Goal: Use online tool/utility

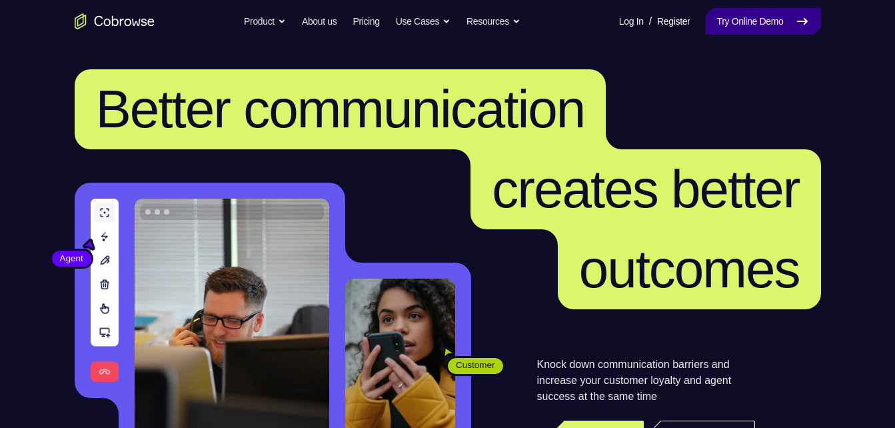
click at [714, 27] on link "Try Online Demo" at bounding box center [763, 21] width 115 height 27
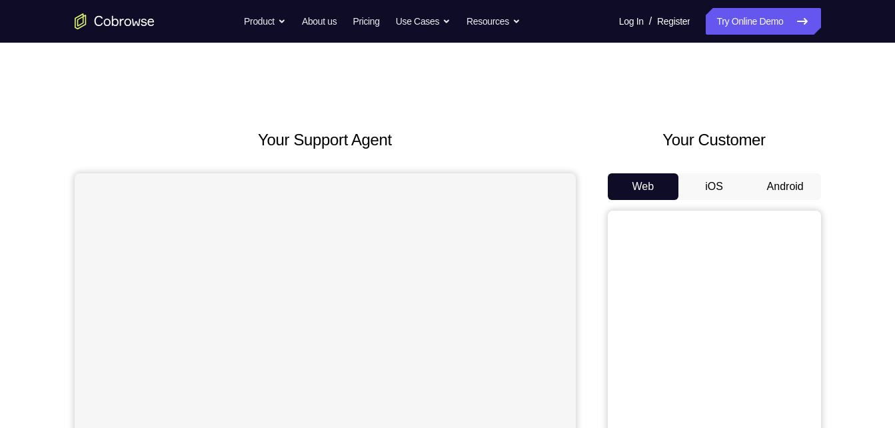
click at [789, 192] on button "Android" at bounding box center [785, 186] width 71 height 27
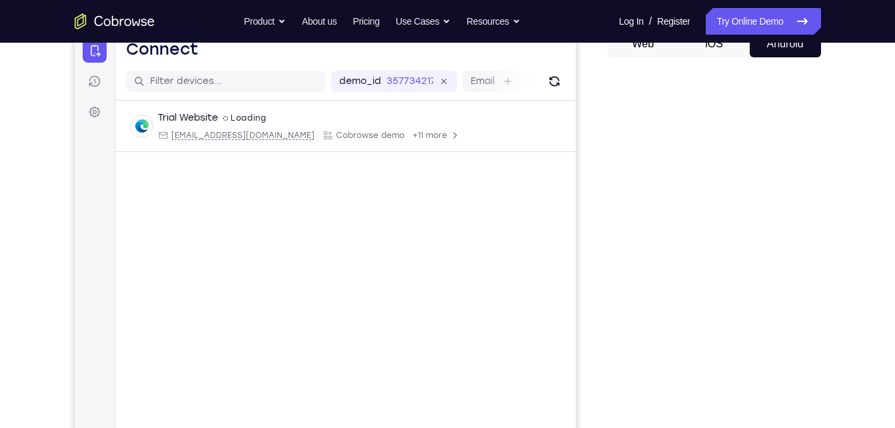
scroll to position [142, 0]
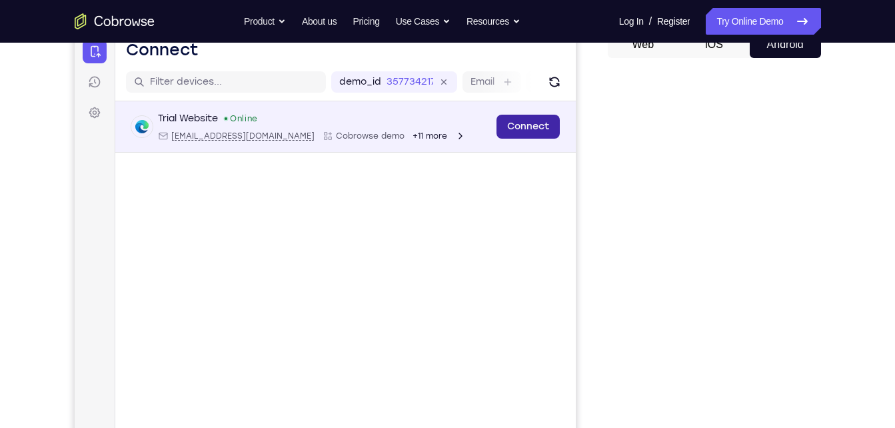
click at [507, 134] on link "Connect" at bounding box center [527, 127] width 63 height 24
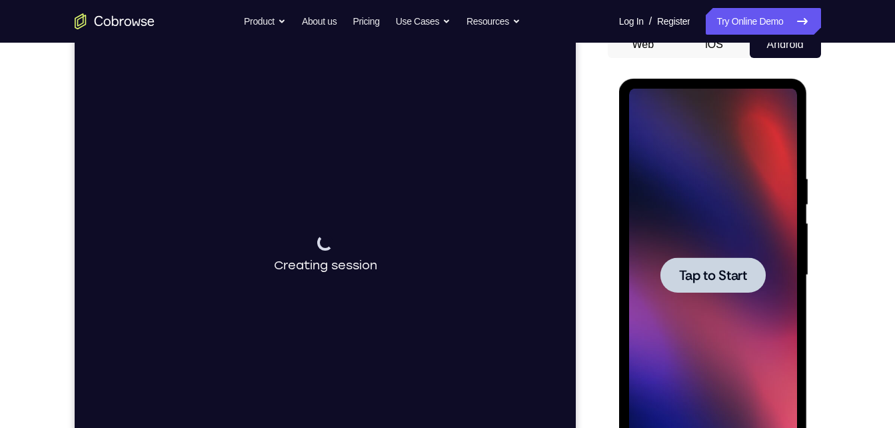
scroll to position [0, 0]
click at [722, 295] on div at bounding box center [713, 275] width 168 height 373
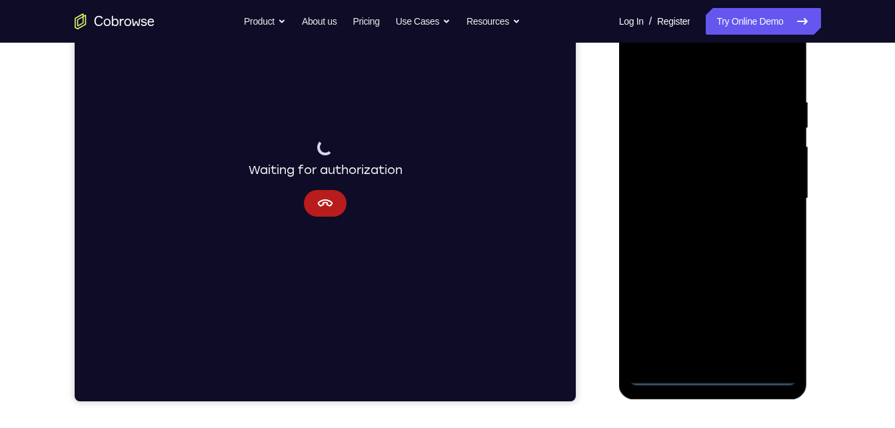
scroll to position [217, 0]
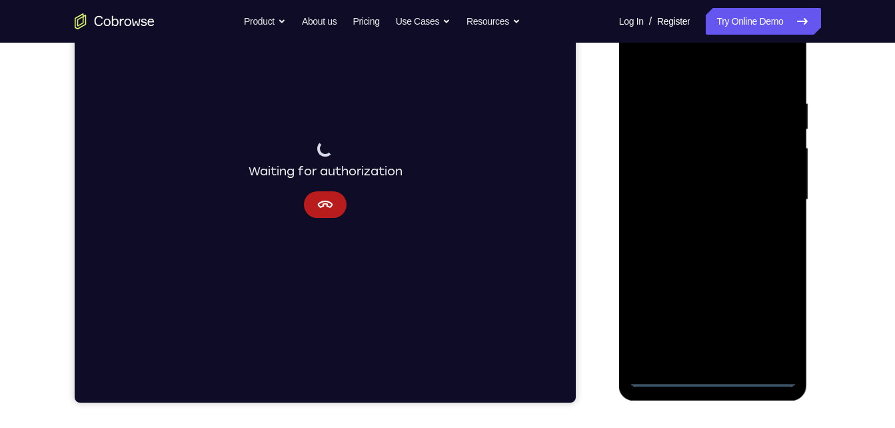
click at [713, 377] on div at bounding box center [713, 199] width 168 height 373
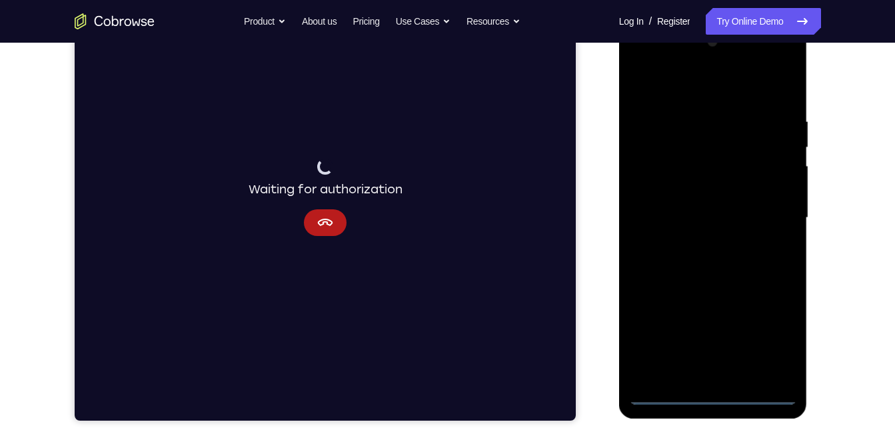
scroll to position [195, 0]
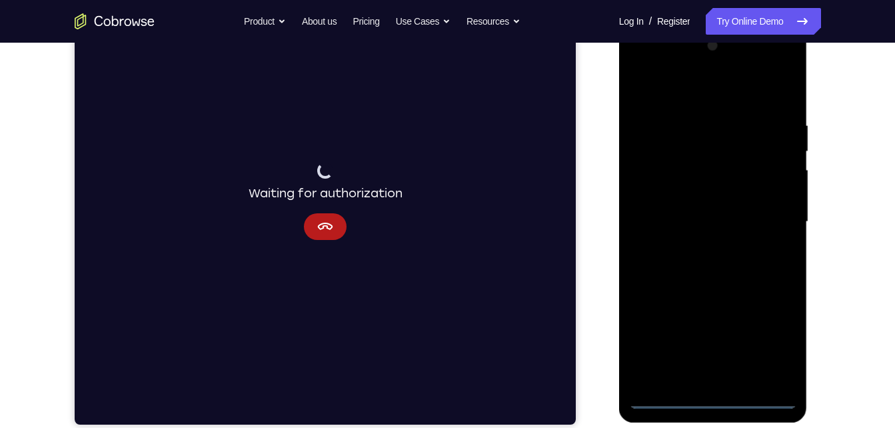
click at [771, 346] on div at bounding box center [713, 221] width 168 height 373
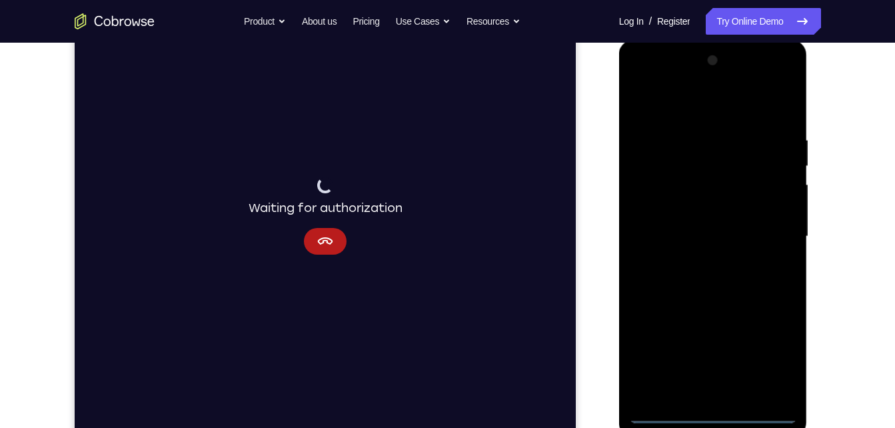
scroll to position [180, 0]
click at [699, 112] on div at bounding box center [713, 237] width 168 height 373
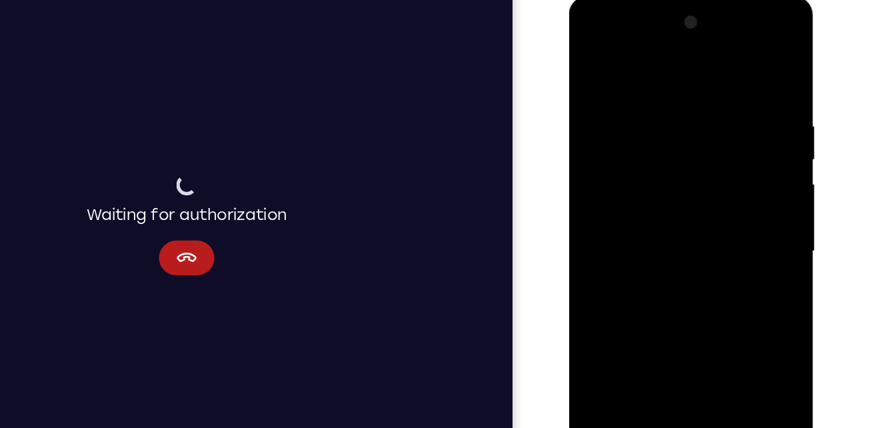
click at [723, 191] on div at bounding box center [663, 192] width 168 height 373
click at [646, 216] on div at bounding box center [663, 192] width 168 height 373
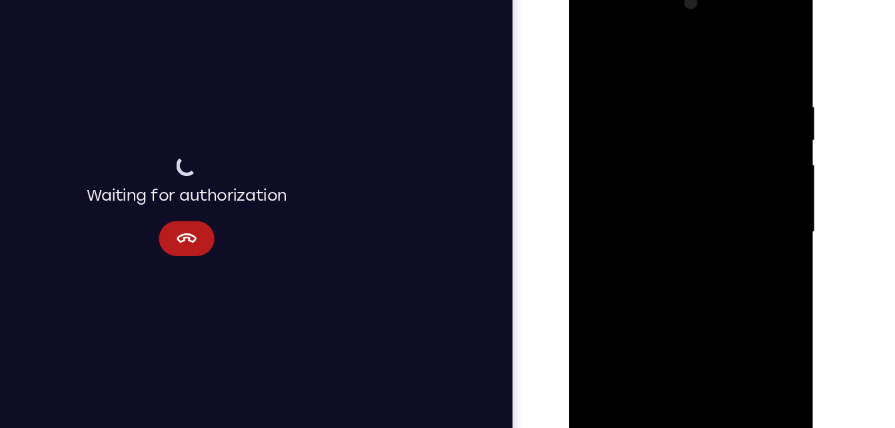
click at [648, 160] on div at bounding box center [663, 173] width 168 height 373
click at [651, 151] on div at bounding box center [663, 173] width 168 height 373
click at [655, 171] on div at bounding box center [663, 173] width 168 height 373
click at [660, 215] on div at bounding box center [663, 173] width 168 height 373
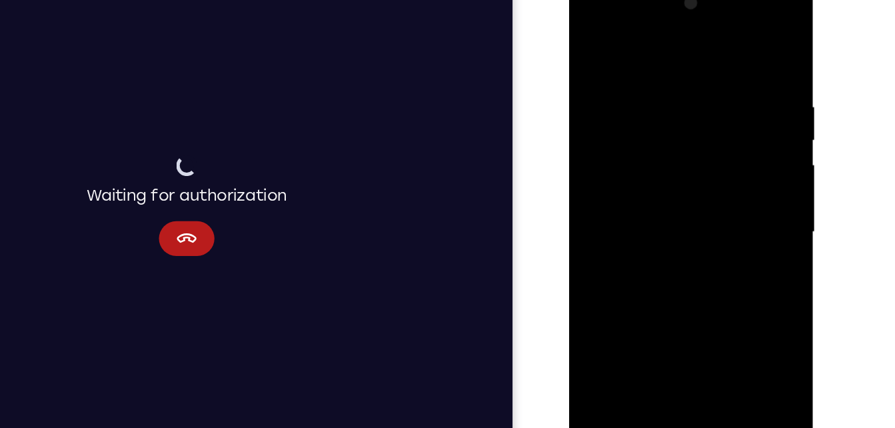
click at [667, 231] on div at bounding box center [663, 173] width 168 height 373
click at [650, 69] on div at bounding box center [663, 173] width 168 height 373
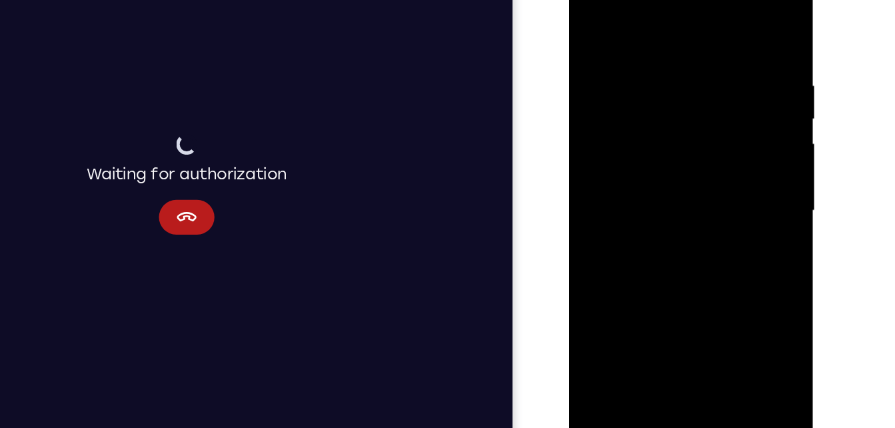
click at [649, 41] on div at bounding box center [663, 151] width 168 height 373
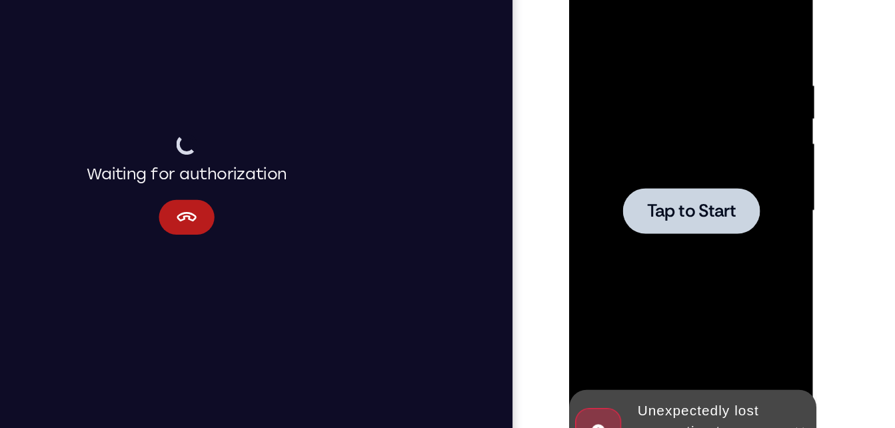
click at [684, 131] on div at bounding box center [663, 151] width 168 height 373
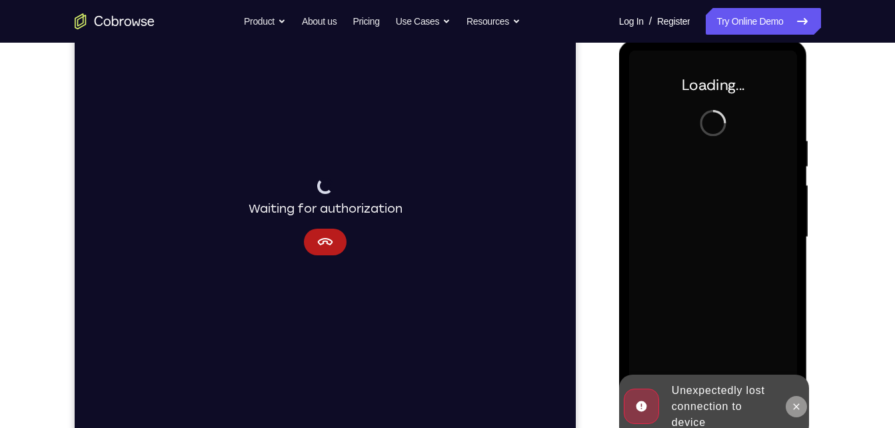
click at [796, 410] on icon at bounding box center [796, 406] width 11 height 11
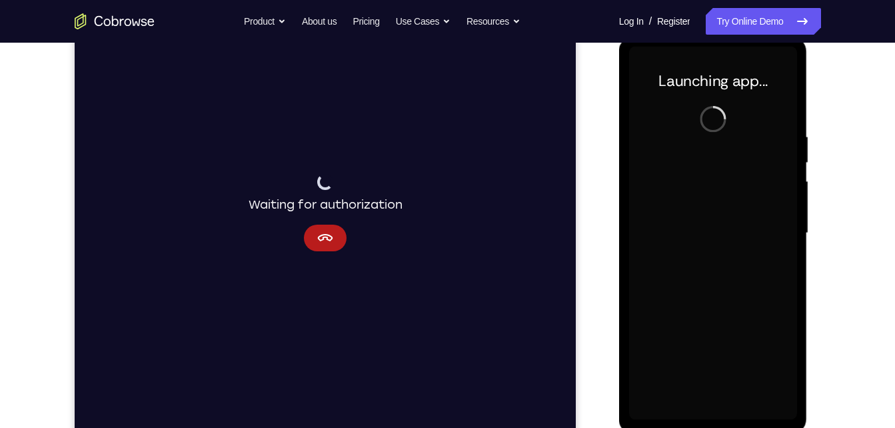
scroll to position [189, 0]
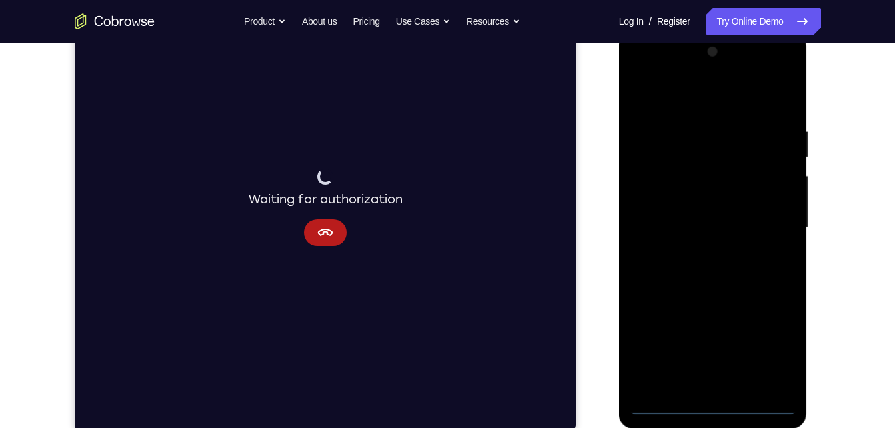
click at [712, 404] on div at bounding box center [713, 227] width 168 height 373
click at [769, 345] on div at bounding box center [713, 227] width 168 height 373
click at [703, 102] on div at bounding box center [713, 227] width 168 height 373
click at [767, 222] on div at bounding box center [713, 227] width 168 height 373
click at [698, 252] on div at bounding box center [713, 227] width 168 height 373
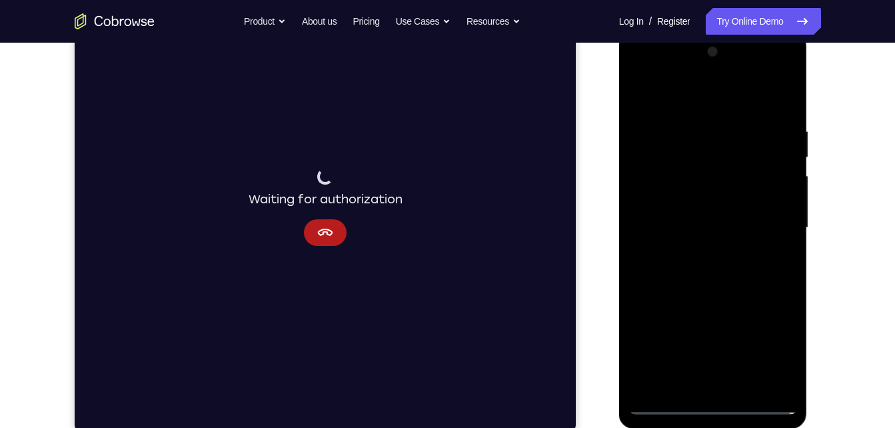
click at [719, 214] on div at bounding box center [713, 227] width 168 height 373
click at [724, 200] on div at bounding box center [713, 227] width 168 height 373
click at [730, 228] on div at bounding box center [713, 227] width 168 height 373
click at [775, 93] on div at bounding box center [713, 227] width 168 height 373
click at [783, 110] on div at bounding box center [713, 227] width 168 height 373
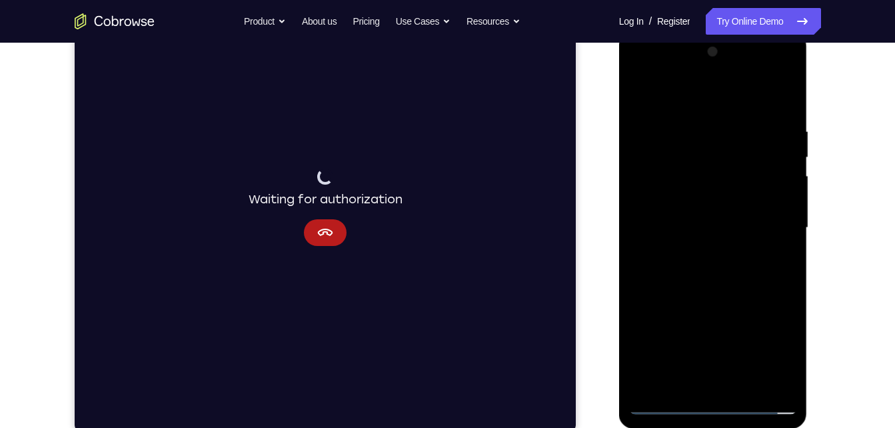
click at [690, 133] on div at bounding box center [713, 227] width 168 height 373
click at [773, 96] on div at bounding box center [713, 227] width 168 height 373
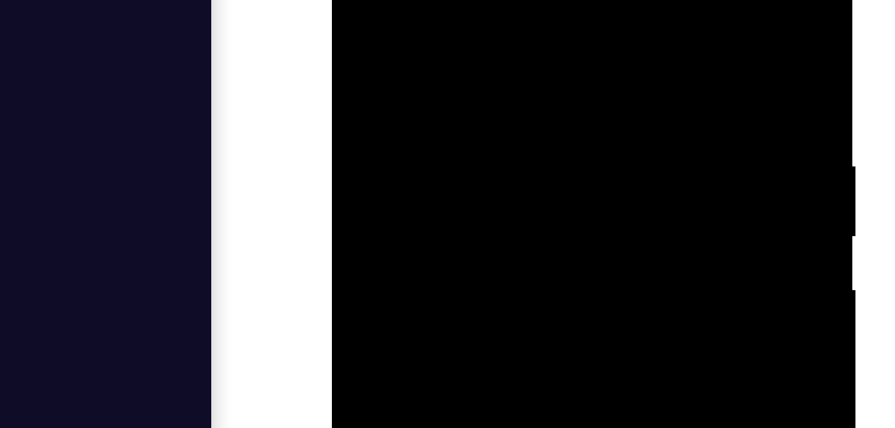
click at [451, 58] on div at bounding box center [425, 83] width 168 height 373
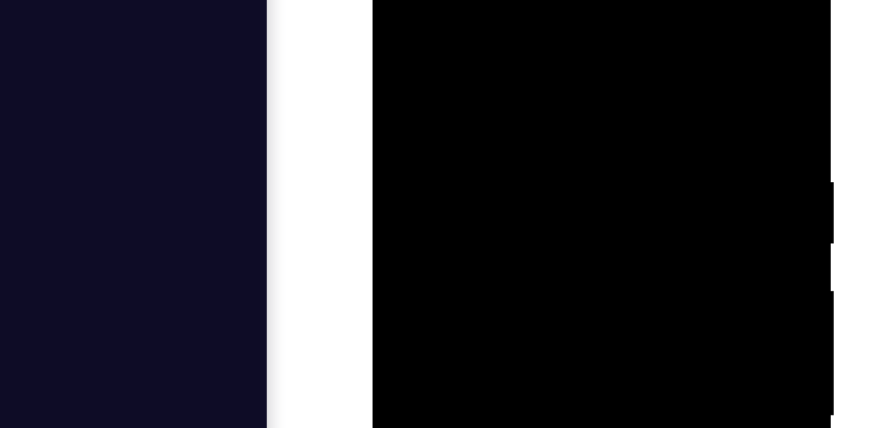
click at [539, 5] on div at bounding box center [467, 133] width 168 height 373
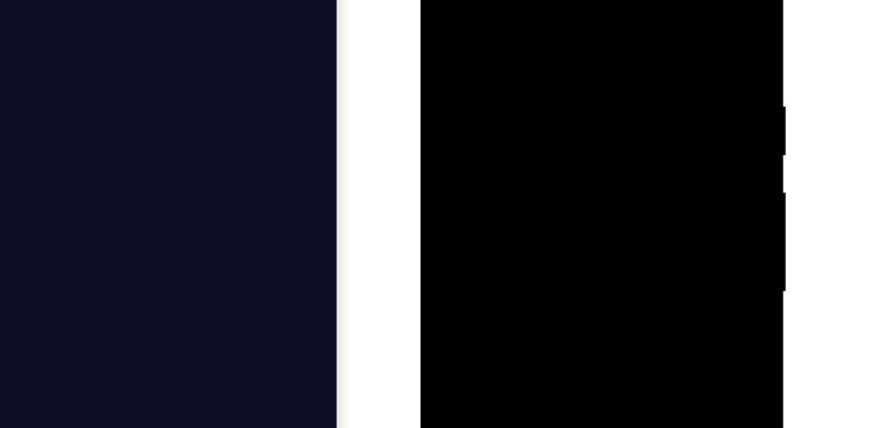
click at [544, 3] on div at bounding box center [515, 109] width 168 height 373
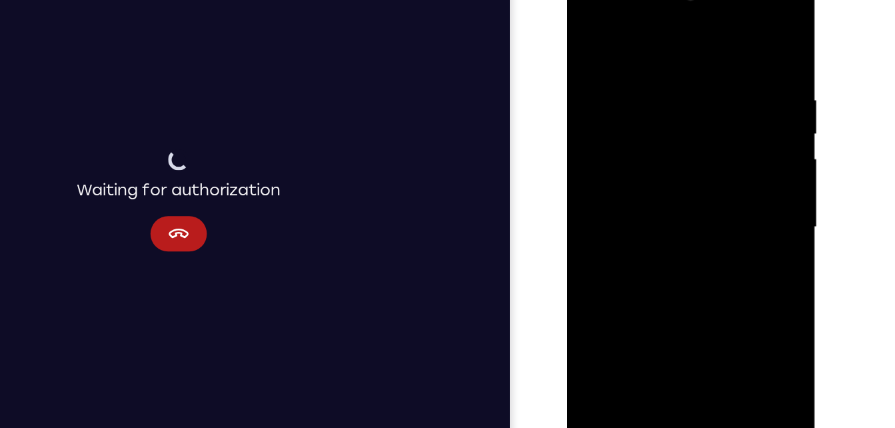
click at [729, 36] on div at bounding box center [661, 164] width 168 height 373
click at [732, 31] on div at bounding box center [661, 164] width 168 height 373
click at [587, 27] on div at bounding box center [661, 164] width 168 height 373
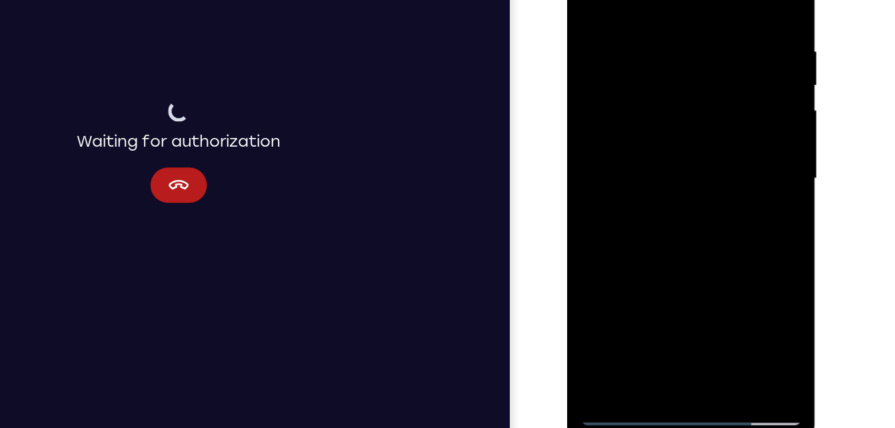
click at [697, 275] on div at bounding box center [661, 115] width 168 height 373
click at [667, 189] on div at bounding box center [661, 115] width 168 height 373
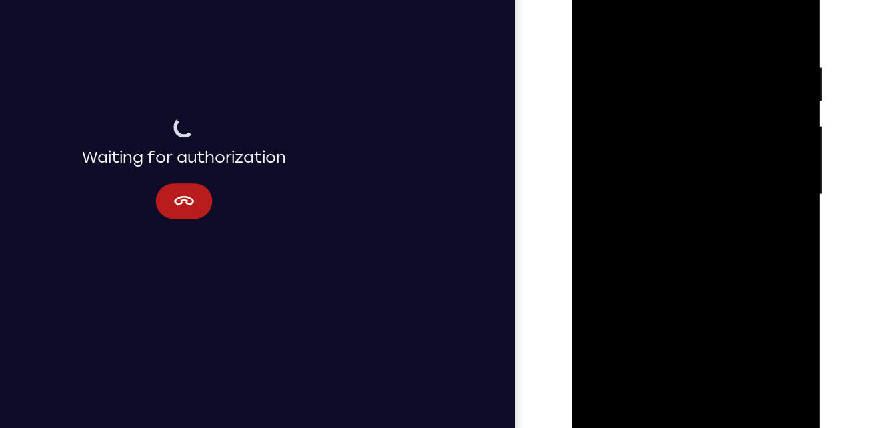
click at [596, 0] on div at bounding box center [667, 131] width 168 height 373
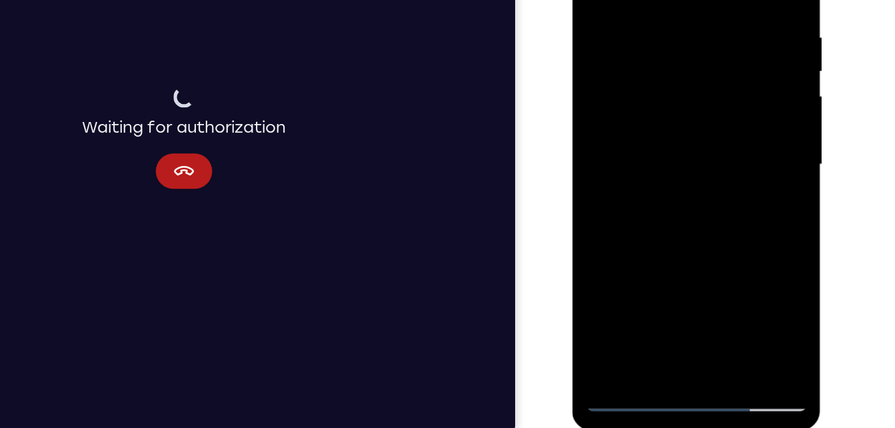
scroll to position [187, 0]
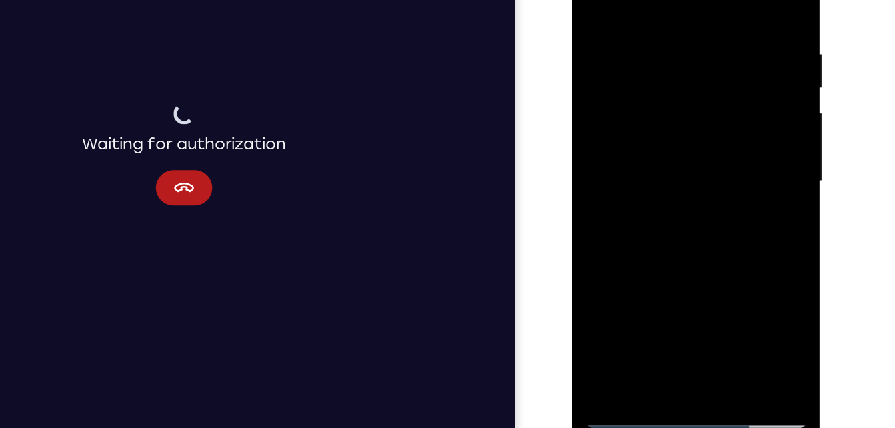
click at [629, 277] on div at bounding box center [667, 118] width 168 height 373
click at [667, 0] on div at bounding box center [667, 118] width 168 height 373
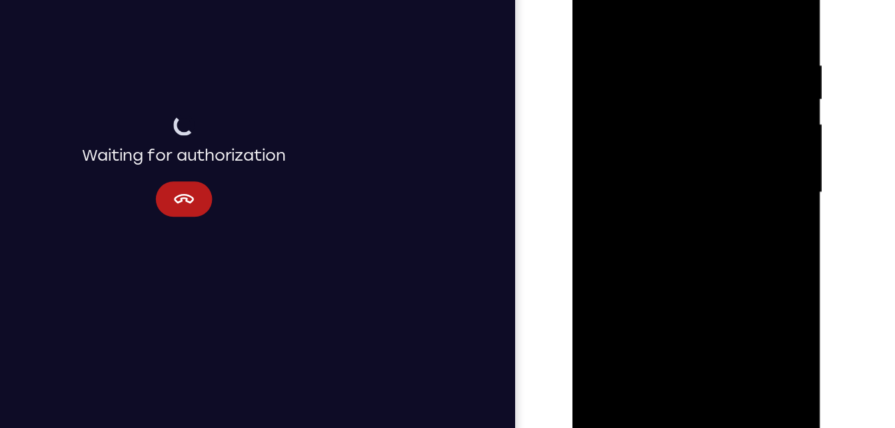
click at [688, 39] on div at bounding box center [667, 129] width 168 height 373
click at [679, 44] on div at bounding box center [667, 129] width 168 height 373
click at [679, 183] on div at bounding box center [667, 129] width 168 height 373
drag, startPoint x: 679, startPoint y: 183, endPoint x: 636, endPoint y: 128, distance: 69.3
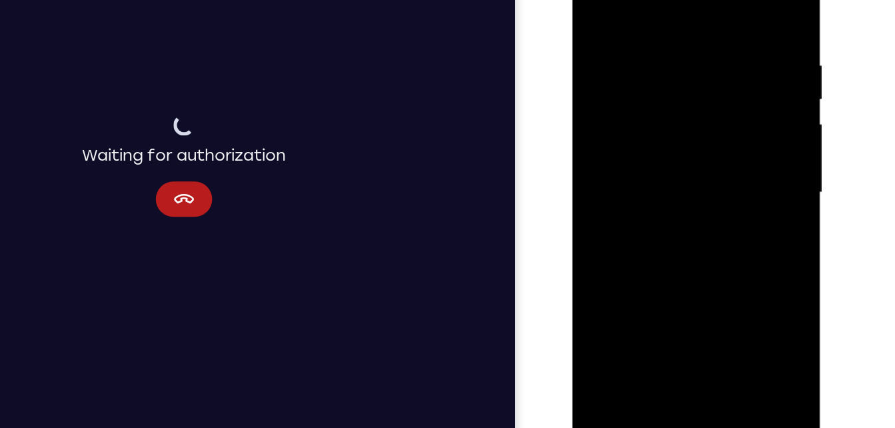
click at [636, 128] on div at bounding box center [667, 129] width 168 height 373
click at [596, 0] on div at bounding box center [667, 129] width 168 height 373
drag, startPoint x: 710, startPoint y: 118, endPoint x: 709, endPoint y: 139, distance: 20.7
click at [709, 139] on div at bounding box center [667, 129] width 168 height 373
click at [738, 29] on div at bounding box center [667, 129] width 168 height 373
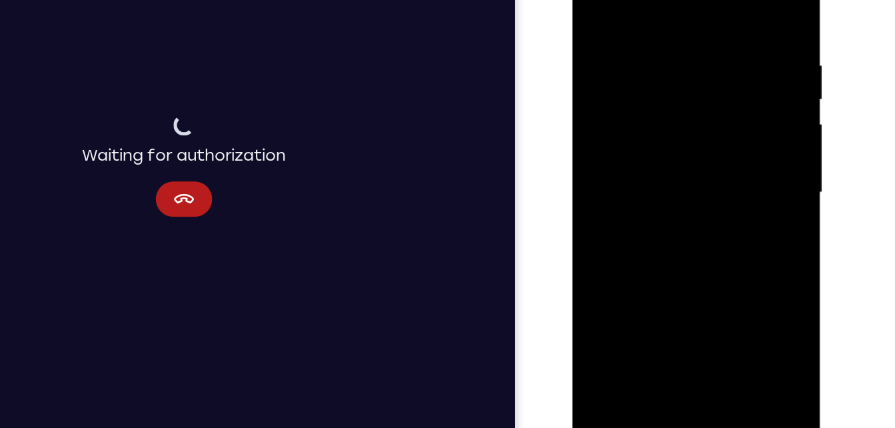
click at [734, 0] on div at bounding box center [667, 129] width 168 height 373
click at [603, 294] on div at bounding box center [667, 129] width 168 height 373
click at [604, 291] on div at bounding box center [667, 129] width 168 height 373
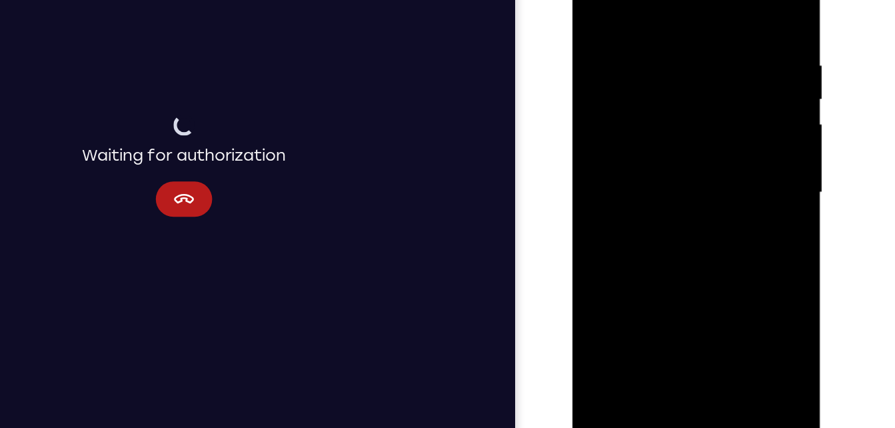
click at [604, 291] on div at bounding box center [667, 129] width 168 height 373
drag, startPoint x: 710, startPoint y: 174, endPoint x: 540, endPoint y: 333, distance: 233.0
click at [573, 333] on html "Online web based iOS Simulators and Android Emulators. Run iPhone, iPad, Mobile…" at bounding box center [668, 133] width 190 height 400
drag, startPoint x: 653, startPoint y: 69, endPoint x: 676, endPoint y: 333, distance: 265.0
click at [676, 333] on html "Online web based iOS Simulators and Android Emulators. Run iPhone, iPad, Mobile…" at bounding box center [668, 133] width 190 height 400
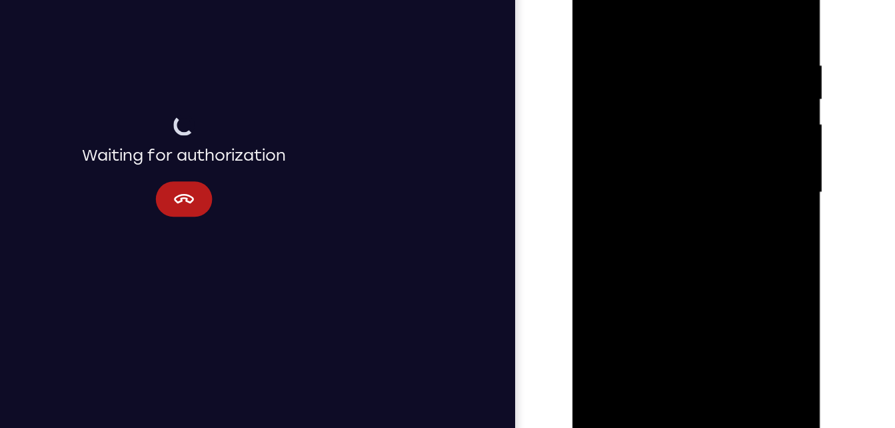
drag, startPoint x: 709, startPoint y: 24, endPoint x: 655, endPoint y: 35, distance: 55.0
click at [655, 35] on div at bounding box center [667, 129] width 168 height 373
drag, startPoint x: 715, startPoint y: 25, endPoint x: 593, endPoint y: 48, distance: 124.2
click at [593, 48] on div at bounding box center [667, 129] width 168 height 373
drag, startPoint x: 700, startPoint y: 33, endPoint x: 643, endPoint y: 36, distance: 57.4
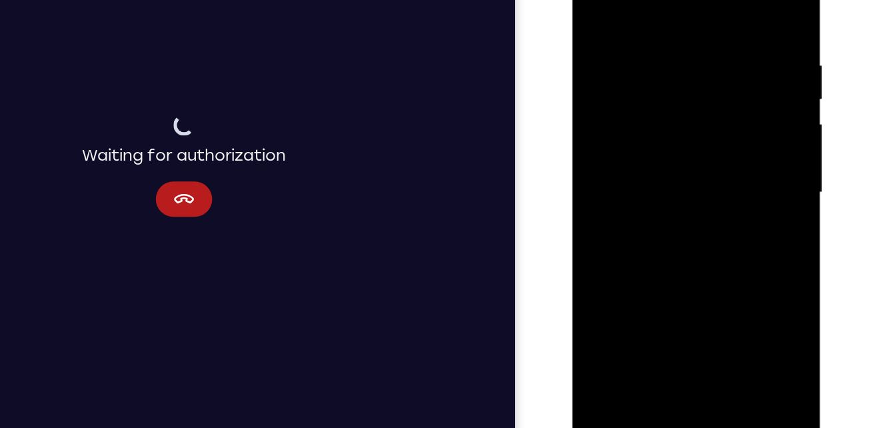
click at [643, 36] on div at bounding box center [667, 129] width 168 height 373
click at [628, 22] on div at bounding box center [667, 129] width 168 height 373
click at [737, 2] on div at bounding box center [667, 129] width 168 height 373
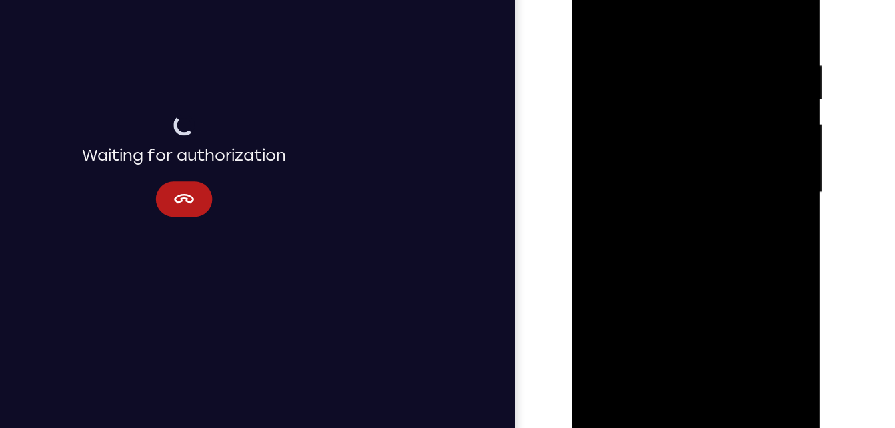
click at [598, 0] on div at bounding box center [667, 129] width 168 height 373
drag, startPoint x: 623, startPoint y: 3, endPoint x: 651, endPoint y: 150, distance: 149.8
click at [651, 150] on div at bounding box center [667, 129] width 168 height 373
drag, startPoint x: 675, startPoint y: 69, endPoint x: 646, endPoint y: 309, distance: 241.8
click at [646, 309] on div at bounding box center [667, 129] width 168 height 373
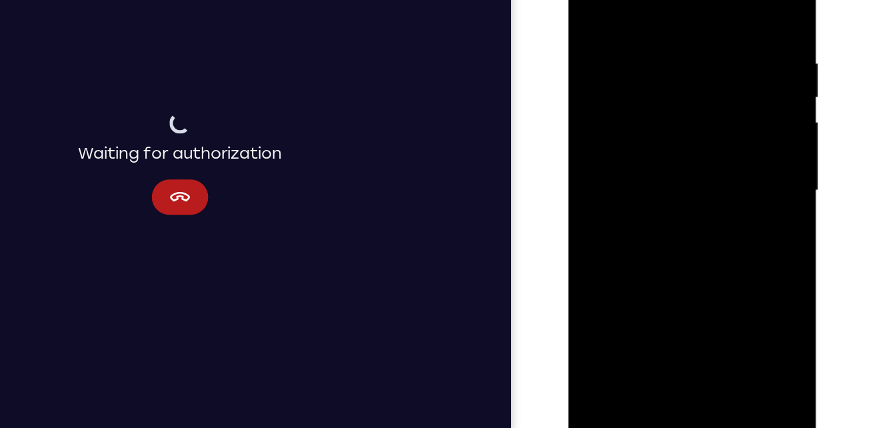
click at [647, 41] on div at bounding box center [662, 127] width 168 height 373
click at [646, 37] on div at bounding box center [662, 127] width 168 height 373
click at [730, 0] on div at bounding box center [662, 127] width 168 height 373
click at [695, 28] on div at bounding box center [662, 127] width 168 height 373
click at [728, 0] on div at bounding box center [662, 127] width 168 height 373
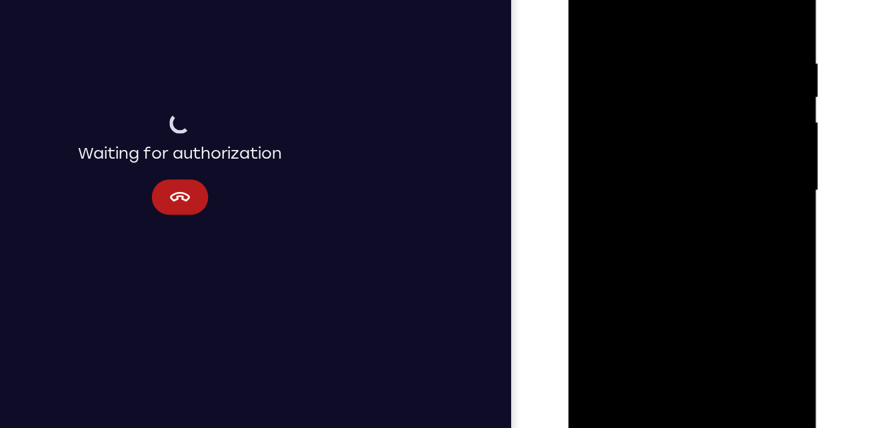
drag, startPoint x: 709, startPoint y: 43, endPoint x: 699, endPoint y: 206, distance: 162.9
click at [699, 206] on div at bounding box center [662, 127] width 168 height 373
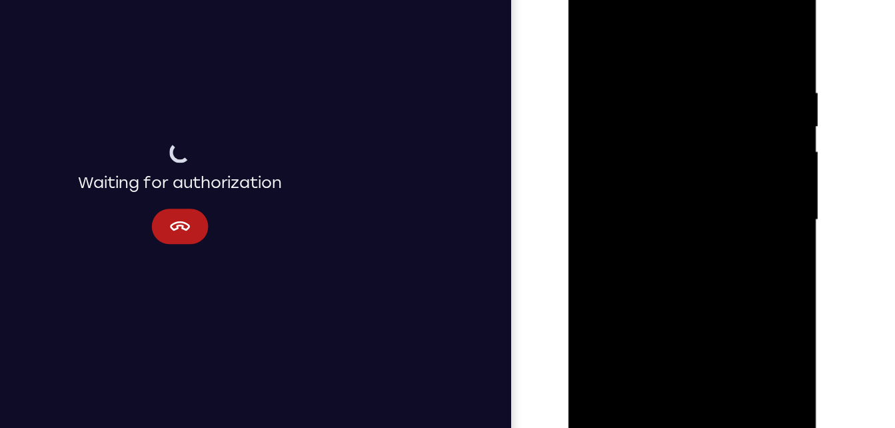
click at [631, 309] on div at bounding box center [662, 157] width 168 height 373
click at [660, 25] on div at bounding box center [662, 157] width 168 height 373
click at [599, 68] on div at bounding box center [662, 157] width 168 height 373
click at [672, 39] on div at bounding box center [662, 157] width 168 height 373
click at [609, 201] on div at bounding box center [662, 157] width 168 height 373
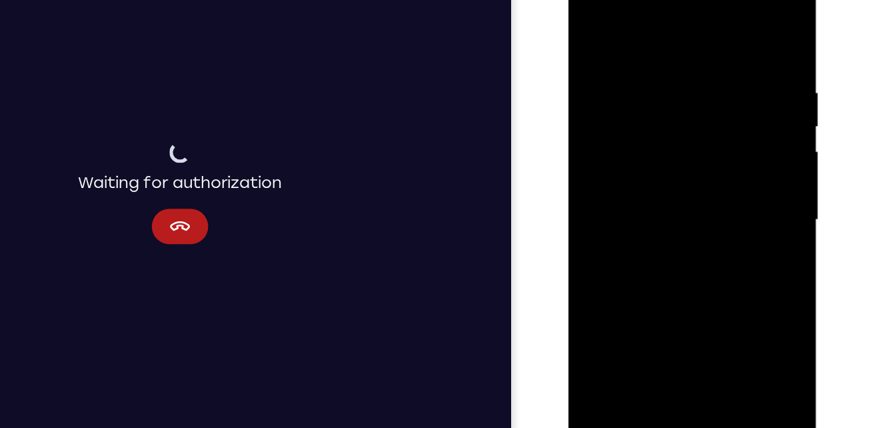
drag, startPoint x: 609, startPoint y: 201, endPoint x: 616, endPoint y: 309, distance: 108.9
click at [616, 309] on div at bounding box center [662, 157] width 168 height 373
click at [735, 140] on div at bounding box center [662, 157] width 168 height 373
click at [586, 22] on div at bounding box center [662, 157] width 168 height 373
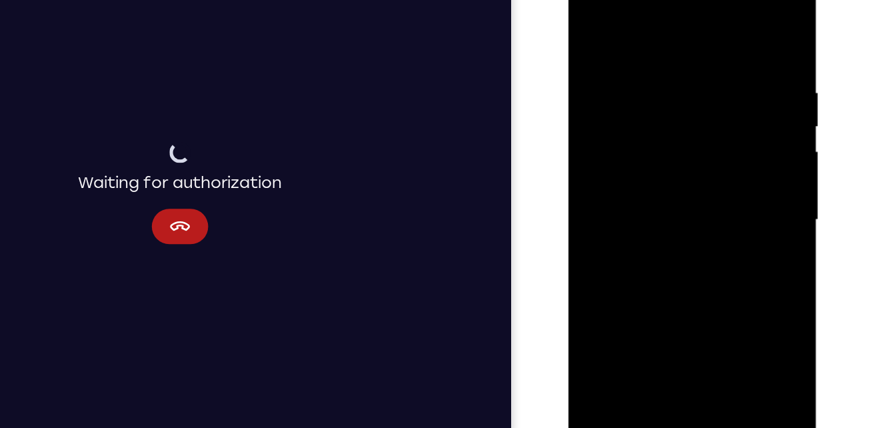
click at [589, 21] on div at bounding box center [662, 157] width 168 height 373
click at [597, 69] on div at bounding box center [662, 157] width 168 height 373
click at [721, 197] on div at bounding box center [662, 157] width 168 height 373
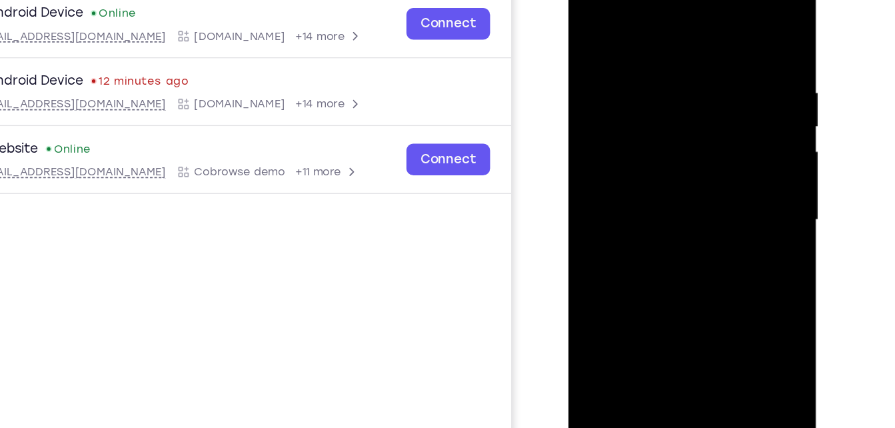
click at [590, 23] on div at bounding box center [662, 157] width 168 height 373
click at [665, 199] on div at bounding box center [662, 157] width 168 height 373
click at [658, 195] on div at bounding box center [662, 157] width 168 height 373
click at [661, 199] on div at bounding box center [662, 157] width 168 height 373
click at [590, 23] on div at bounding box center [662, 157] width 168 height 373
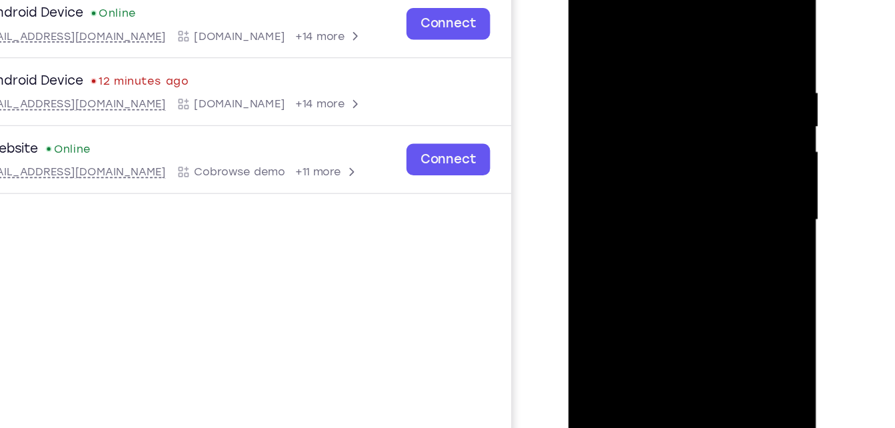
drag, startPoint x: 699, startPoint y: 134, endPoint x: 691, endPoint y: 66, distance: 68.4
click at [691, 66] on div at bounding box center [662, 157] width 168 height 373
click at [664, 218] on div at bounding box center [662, 157] width 168 height 373
drag, startPoint x: 664, startPoint y: 218, endPoint x: 648, endPoint y: 299, distance: 82.2
click at [648, 299] on div at bounding box center [662, 157] width 168 height 373
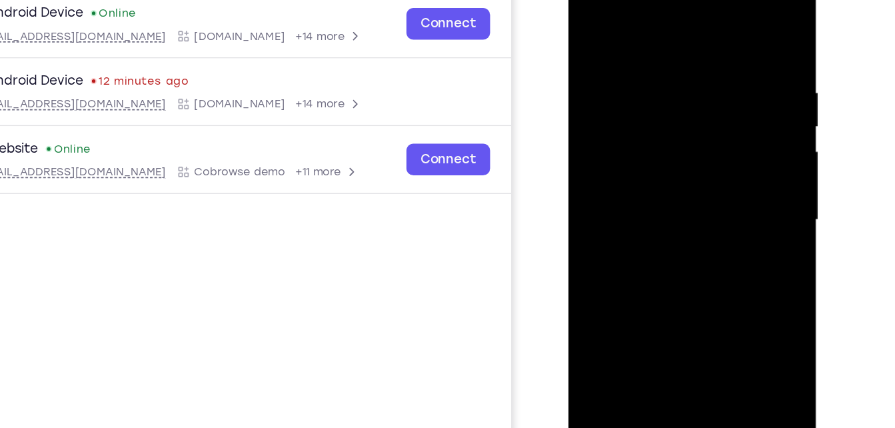
drag, startPoint x: 701, startPoint y: 125, endPoint x: 674, endPoint y: 262, distance: 139.2
click at [674, 262] on div at bounding box center [662, 157] width 168 height 373
click at [741, 160] on div at bounding box center [662, 157] width 168 height 373
click at [739, 160] on div at bounding box center [662, 157] width 168 height 373
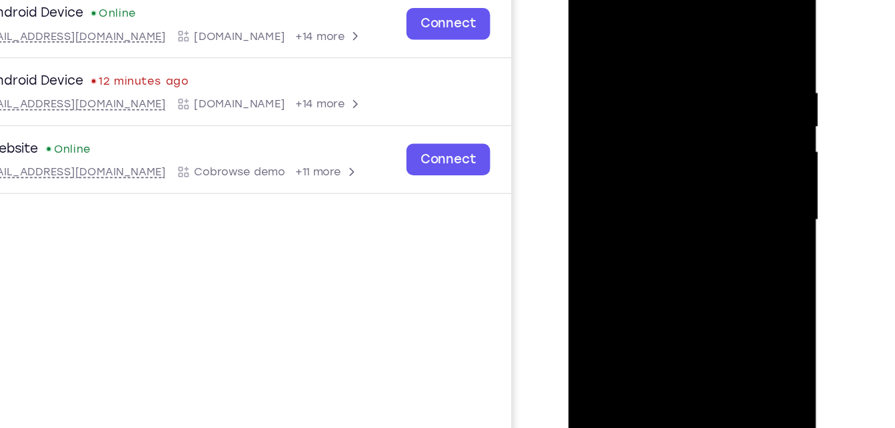
click at [737, 155] on div at bounding box center [662, 157] width 168 height 373
click at [735, 158] on div at bounding box center [662, 157] width 168 height 373
click at [737, 158] on div at bounding box center [662, 157] width 168 height 373
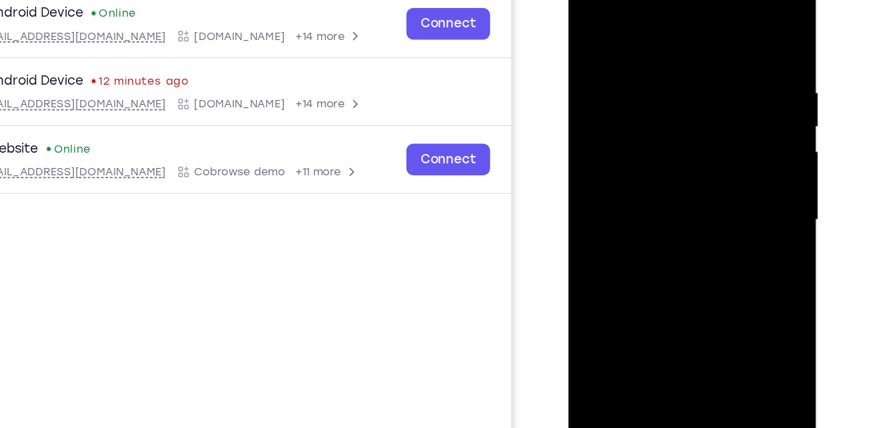
click at [591, 19] on div at bounding box center [662, 157] width 168 height 373
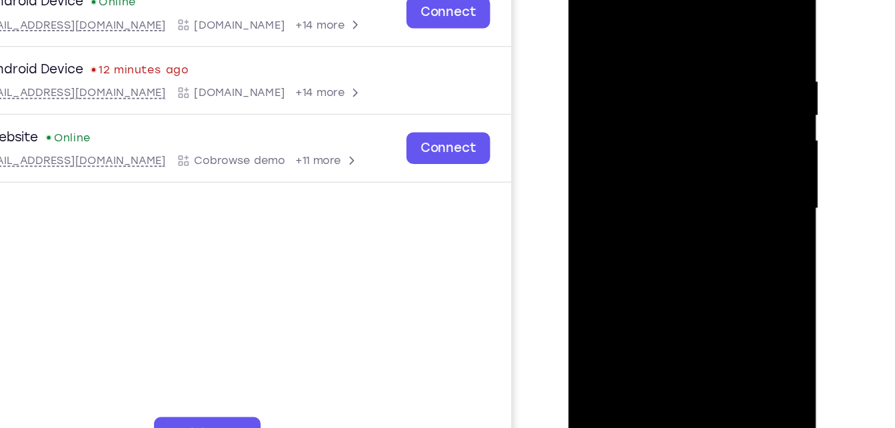
click at [629, 301] on div at bounding box center [662, 145] width 168 height 373
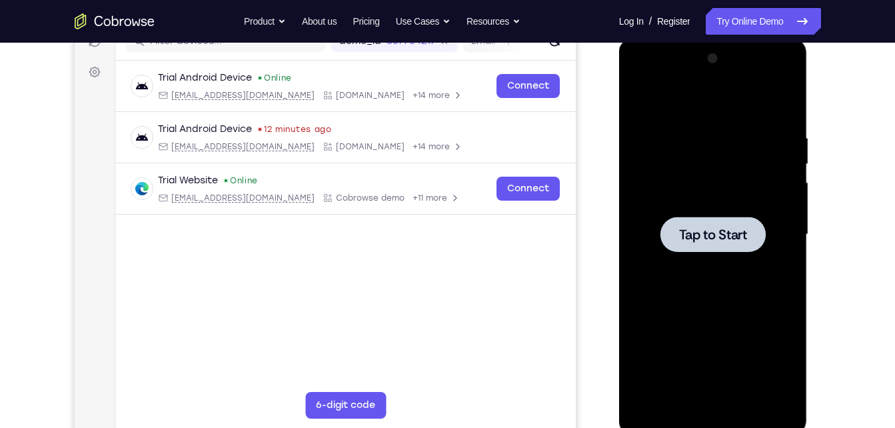
scroll to position [177, 0]
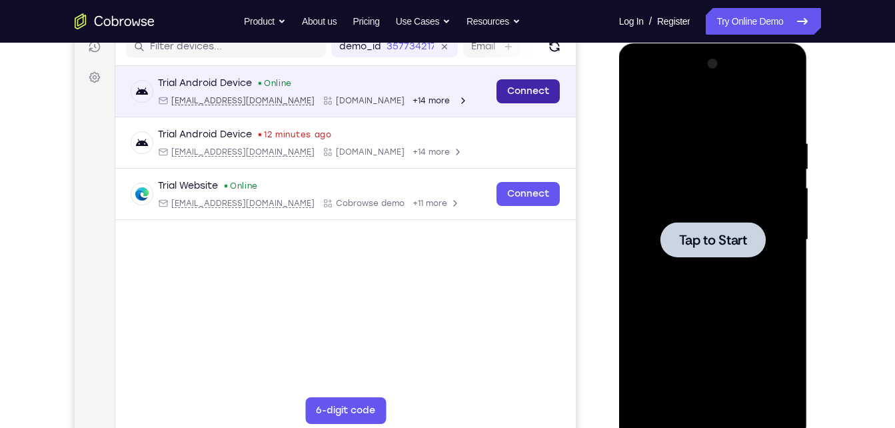
click at [537, 95] on link "Connect" at bounding box center [527, 91] width 63 height 24
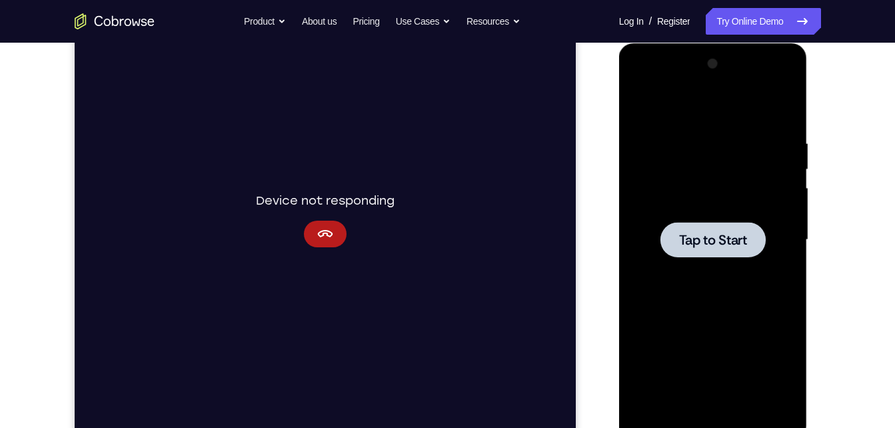
click at [759, 249] on div at bounding box center [713, 239] width 105 height 35
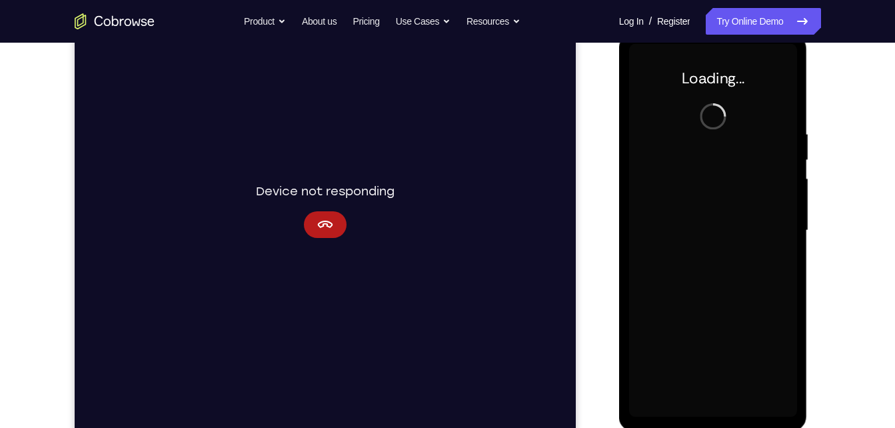
scroll to position [185, 0]
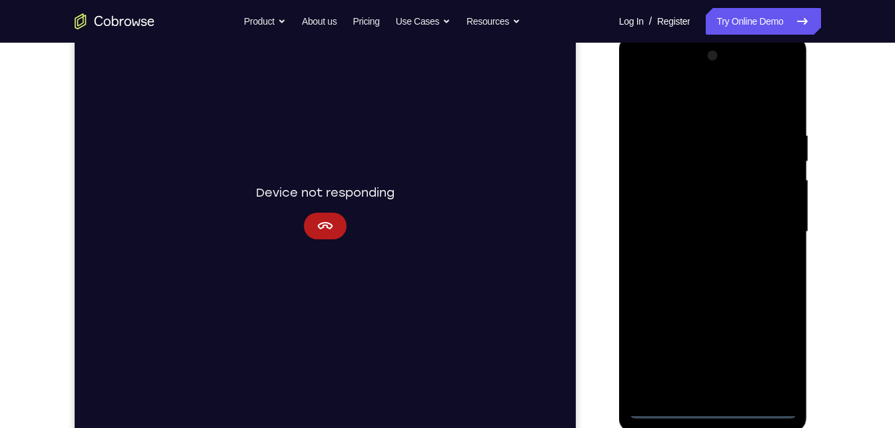
click at [709, 411] on div at bounding box center [713, 231] width 168 height 373
click at [773, 341] on div at bounding box center [713, 231] width 168 height 373
click at [715, 105] on div at bounding box center [713, 231] width 168 height 373
click at [766, 227] on div at bounding box center [713, 231] width 168 height 373
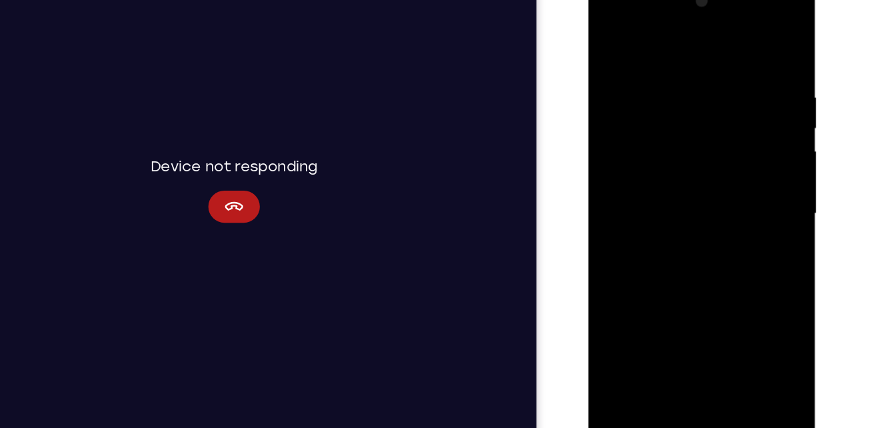
click at [701, 333] on div at bounding box center [683, 173] width 168 height 373
click at [695, 144] on div at bounding box center [683, 173] width 168 height 373
